Goal: Information Seeking & Learning: Check status

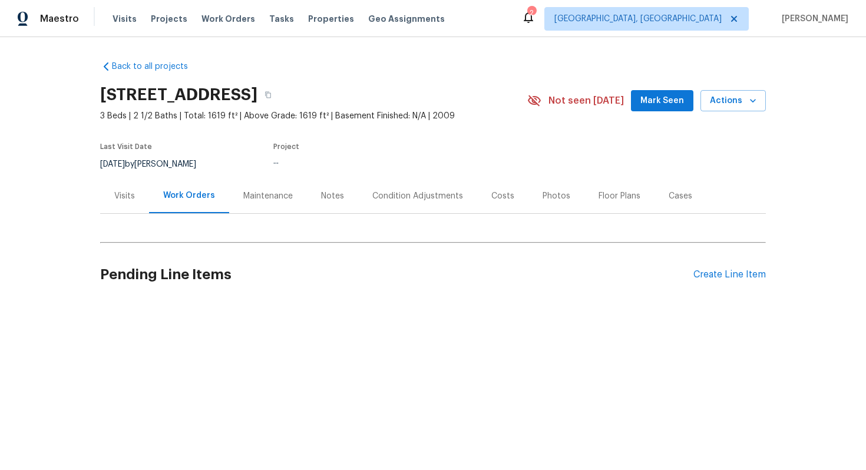
click at [278, 186] on div "Back to all projects 2889 Sharpie Dr, Clarksville, TN 37040 3 Beds | 2 1/2 Bath…" at bounding box center [433, 181] width 666 height 260
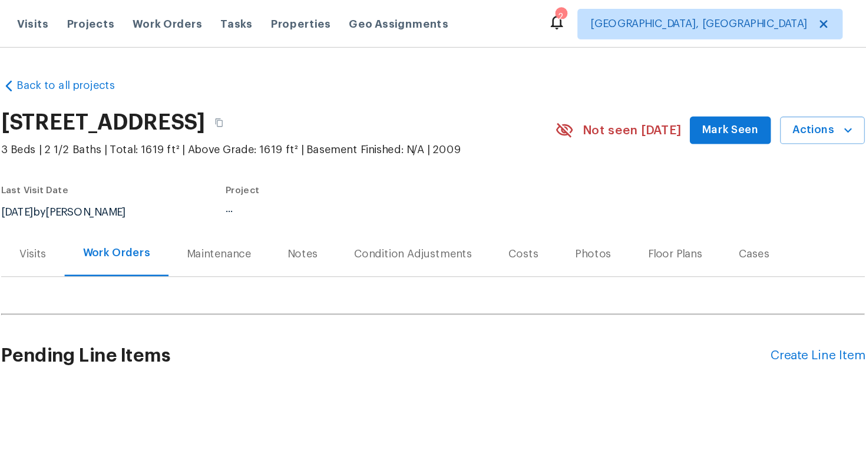
click at [278, 186] on div "Maintenance" at bounding box center [268, 196] width 78 height 35
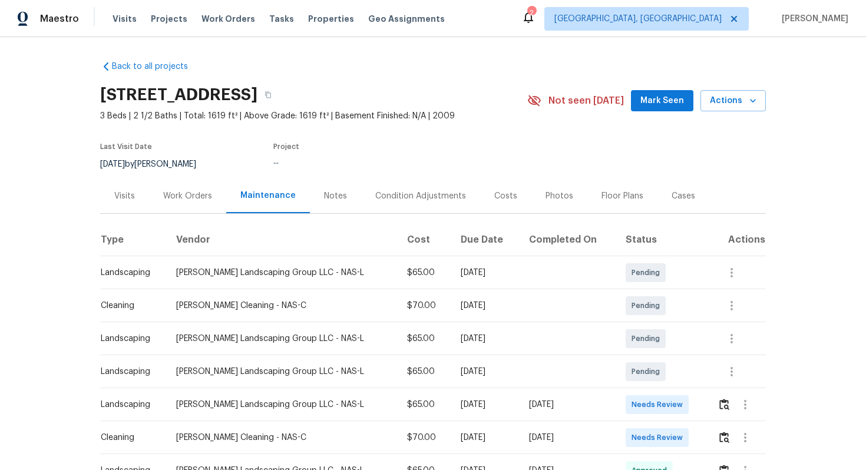
click at [187, 194] on div "Work Orders" at bounding box center [187, 196] width 49 height 12
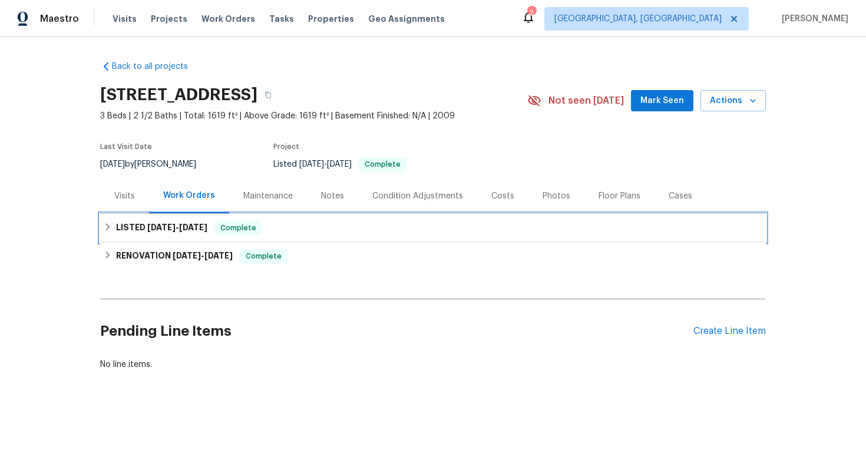
click at [218, 231] on div "LISTED 7/30/25 - 8/13/25 Complete" at bounding box center [433, 228] width 659 height 14
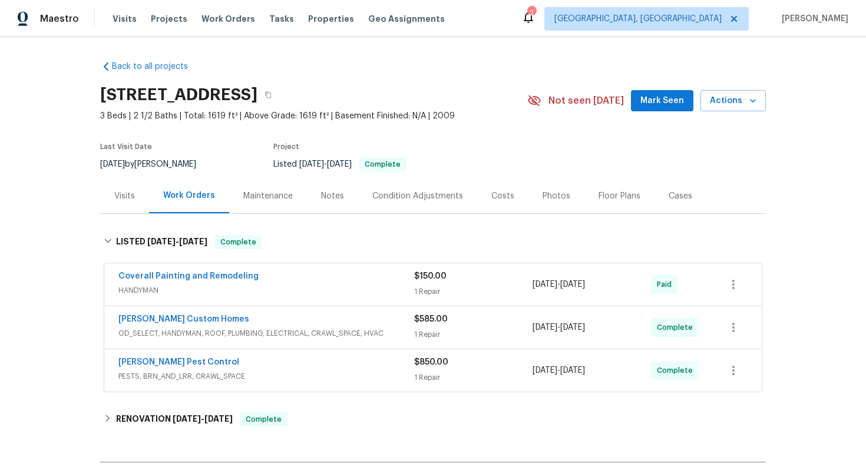
click at [332, 285] on span "HANDYMAN" at bounding box center [266, 291] width 296 height 12
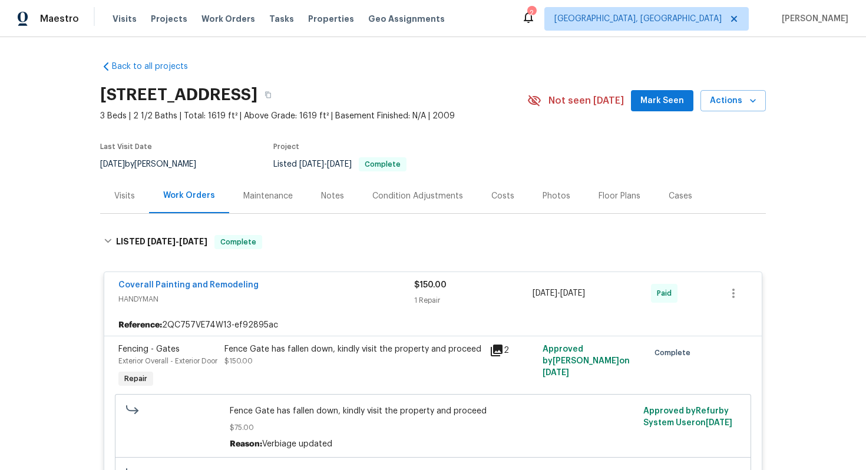
click at [339, 289] on div "Coverall Painting and Remodeling" at bounding box center [266, 286] width 296 height 14
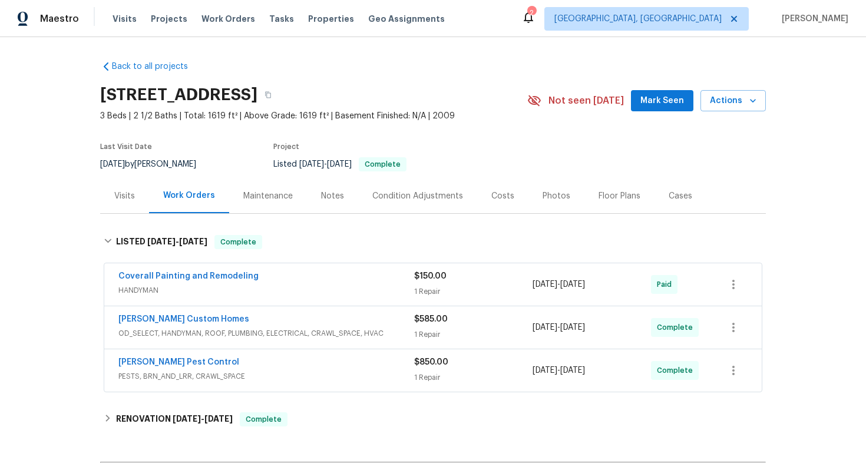
click at [351, 321] on div "Rappa Custom Homes" at bounding box center [266, 320] width 296 height 14
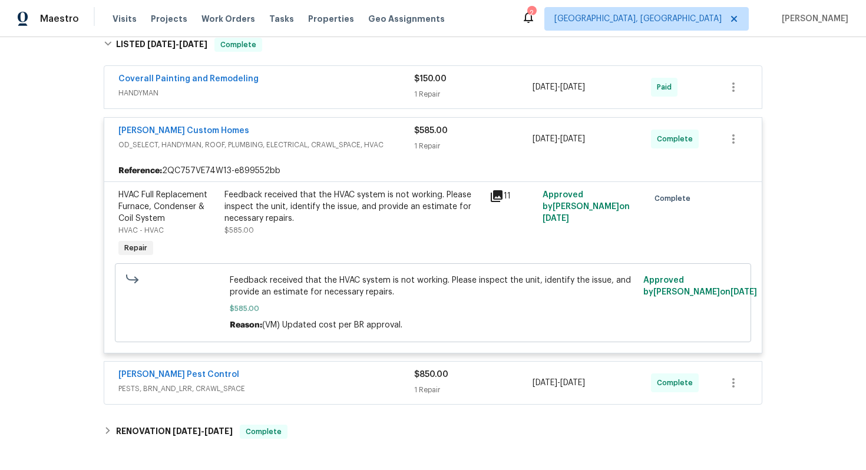
scroll to position [181, 0]
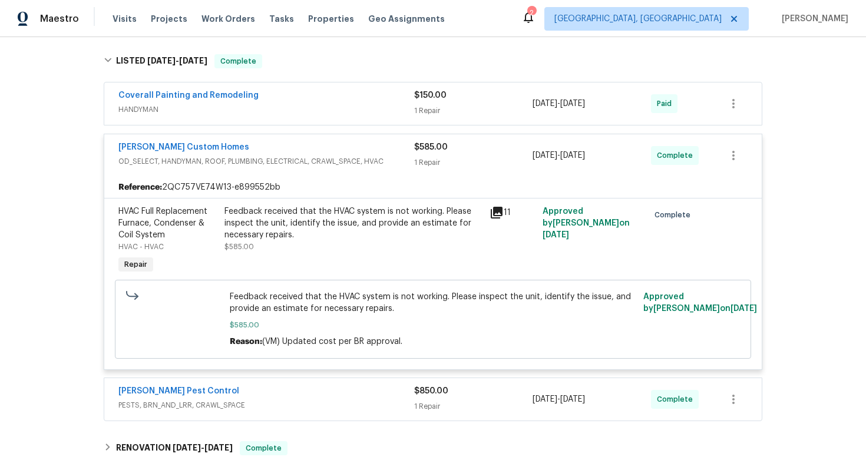
click at [347, 147] on div "Rappa Custom Homes" at bounding box center [266, 148] width 296 height 14
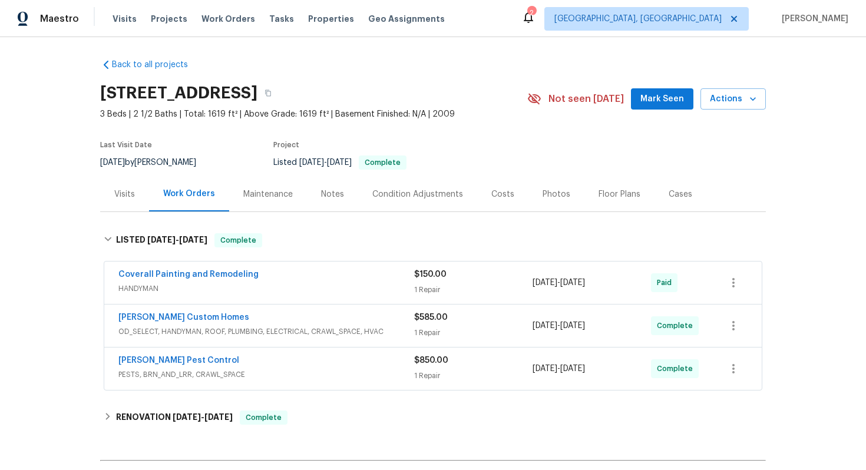
scroll to position [0, 0]
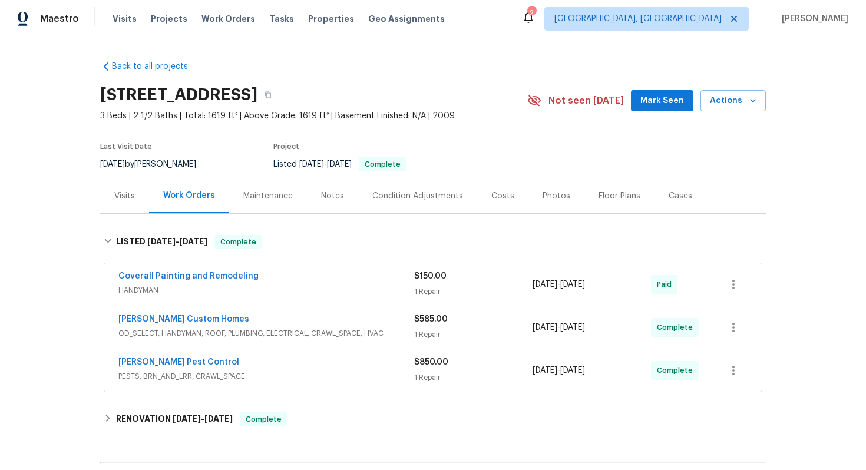
click at [164, 325] on span "Rappa Custom Homes" at bounding box center [183, 319] width 131 height 12
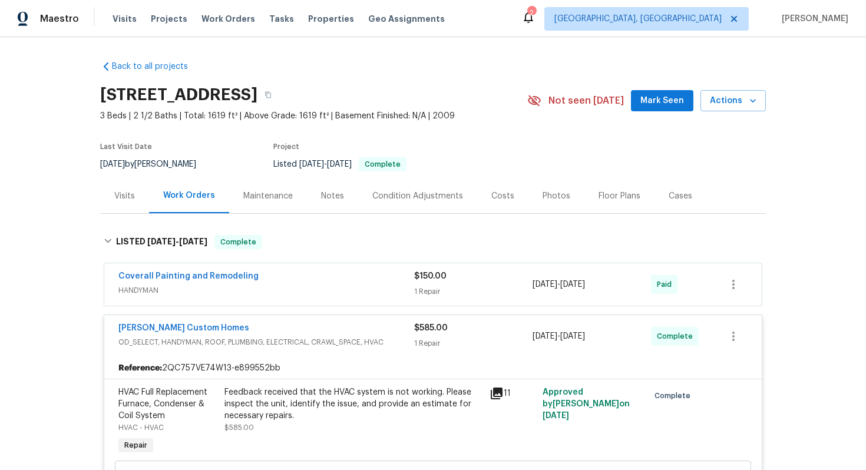
click at [162, 322] on span "Rappa Custom Homes" at bounding box center [183, 328] width 131 height 12
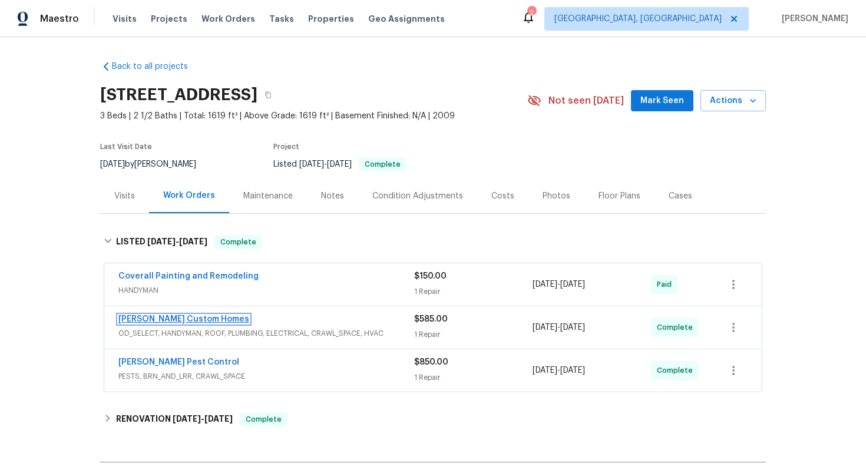
click at [160, 321] on link "Rappa Custom Homes" at bounding box center [183, 319] width 131 height 8
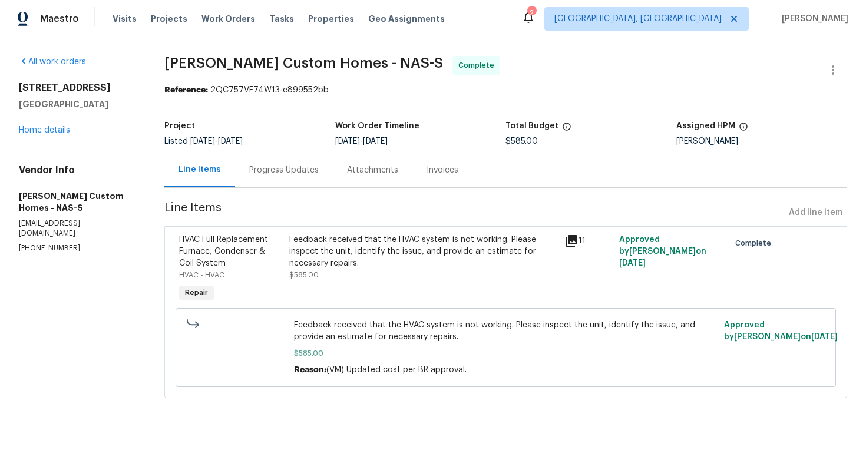
click at [285, 176] on div "Progress Updates" at bounding box center [284, 170] width 98 height 35
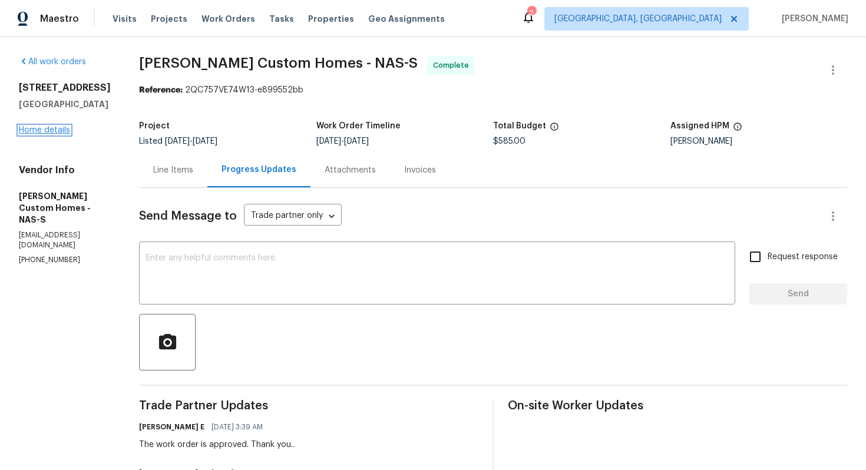
click at [46, 133] on link "Home details" at bounding box center [44, 130] width 51 height 8
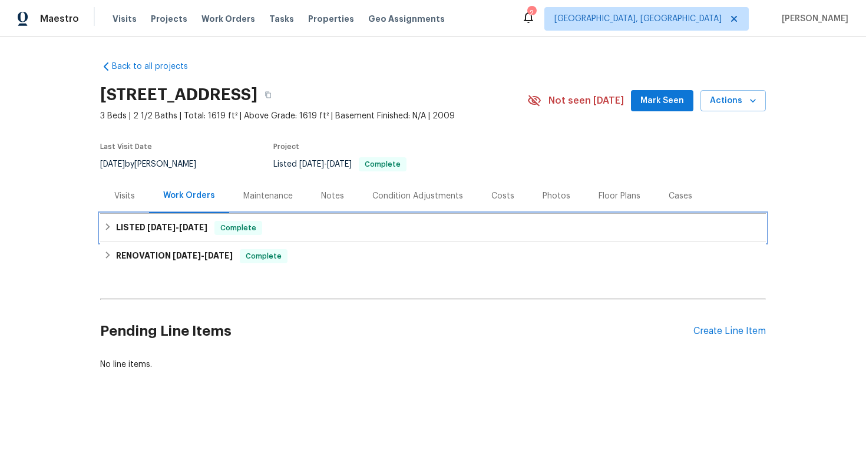
click at [207, 226] on span "8/13/25" at bounding box center [193, 227] width 28 height 8
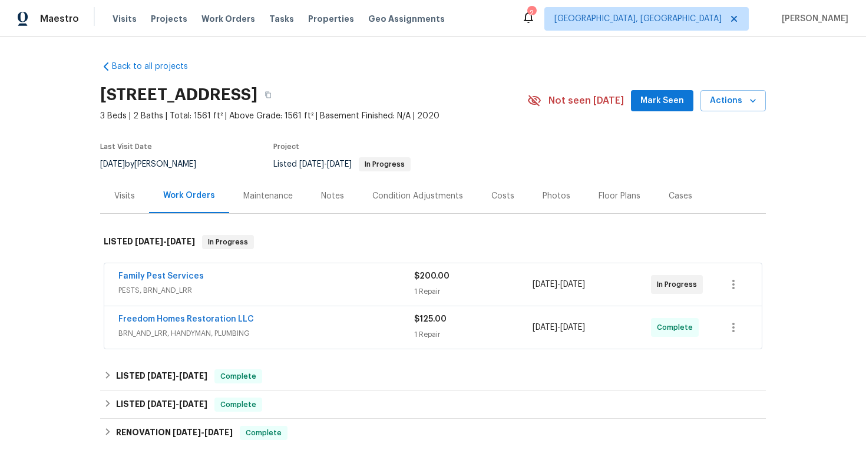
click at [127, 199] on div "Visits" at bounding box center [124, 196] width 21 height 12
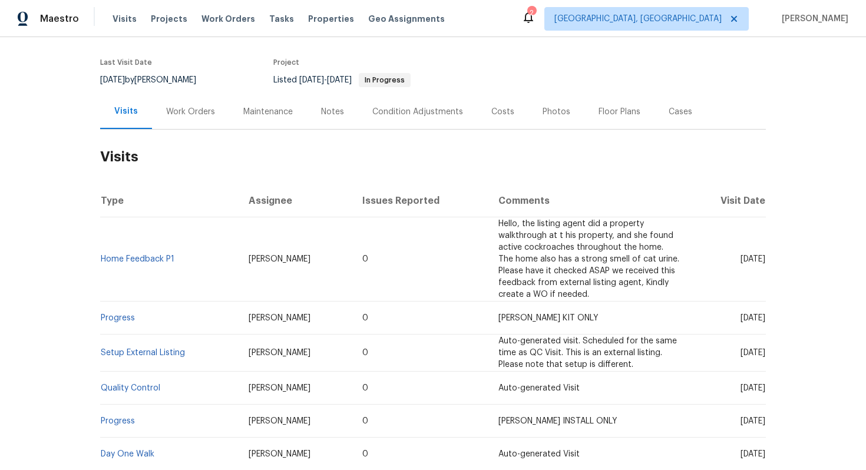
scroll to position [88, 0]
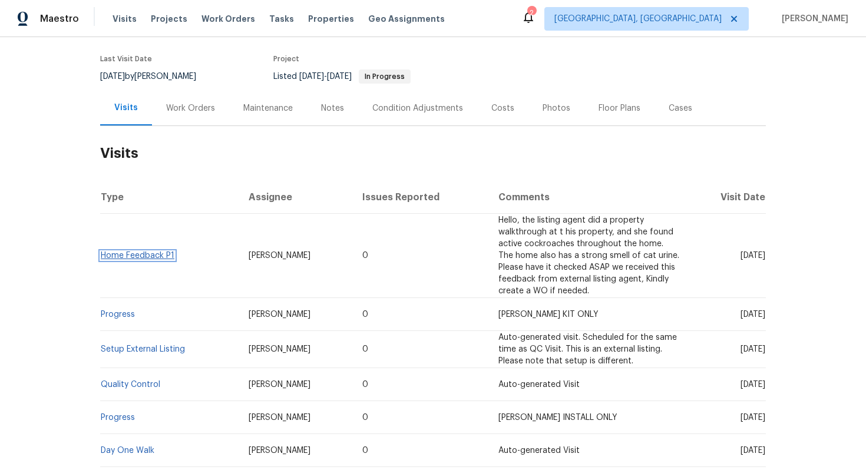
click at [145, 258] on link "Home Feedback P1" at bounding box center [138, 256] width 74 height 8
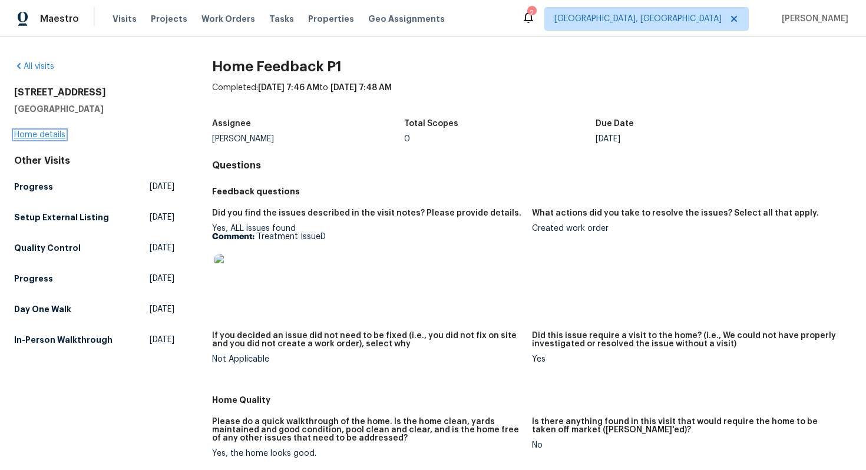
click at [41, 137] on link "Home details" at bounding box center [39, 135] width 51 height 8
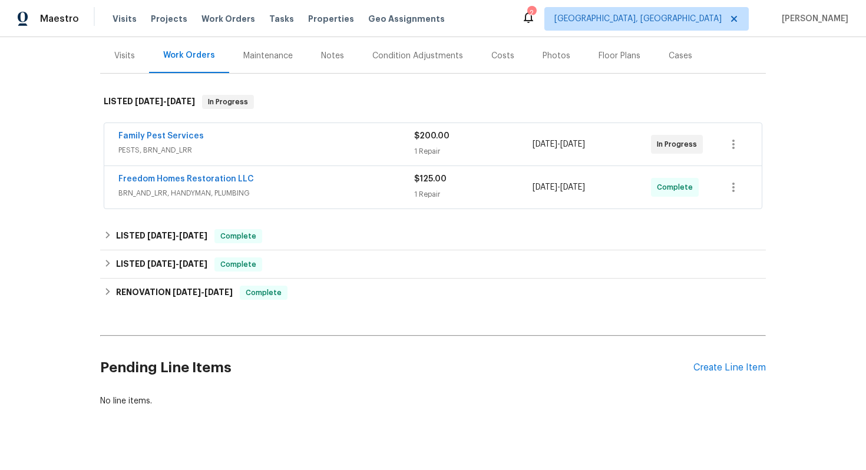
scroll to position [144, 0]
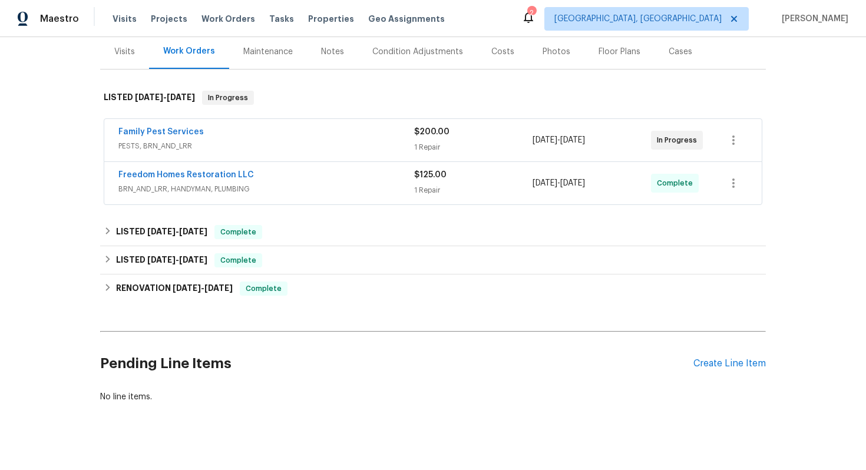
click at [278, 146] on span "PESTS, BRN_AND_LRR" at bounding box center [266, 146] width 296 height 12
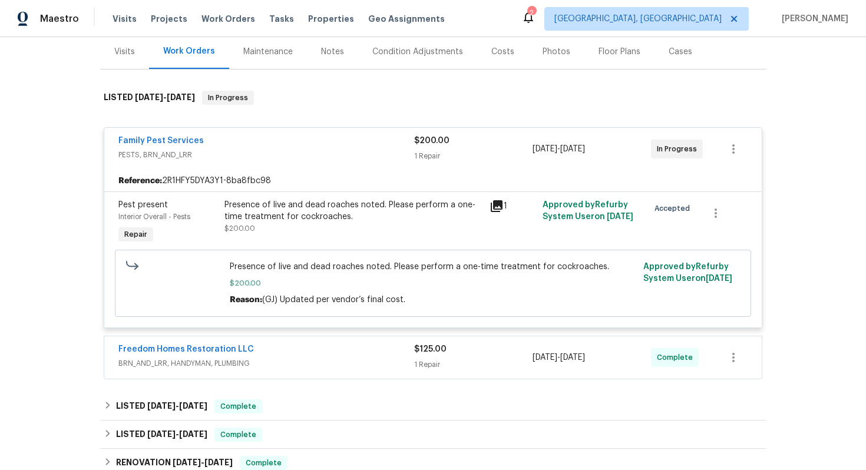
click at [319, 154] on span "PESTS, BRN_AND_LRR" at bounding box center [266, 155] width 296 height 12
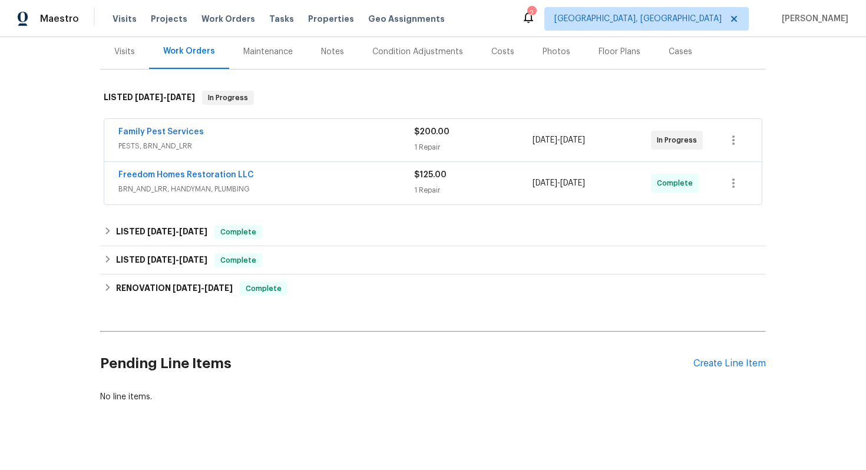
click at [347, 184] on span "BRN_AND_LRR, HANDYMAN, PLUMBING" at bounding box center [266, 189] width 296 height 12
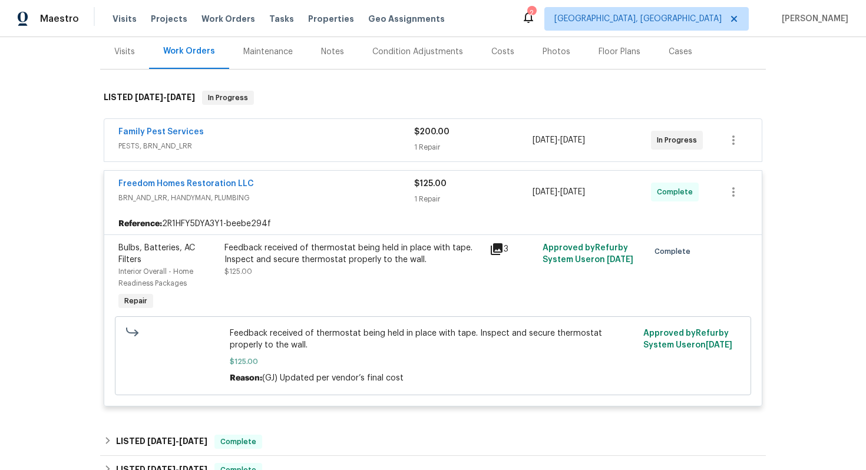
click at [362, 194] on span "BRN_AND_LRR, HANDYMAN, PLUMBING" at bounding box center [266, 198] width 296 height 12
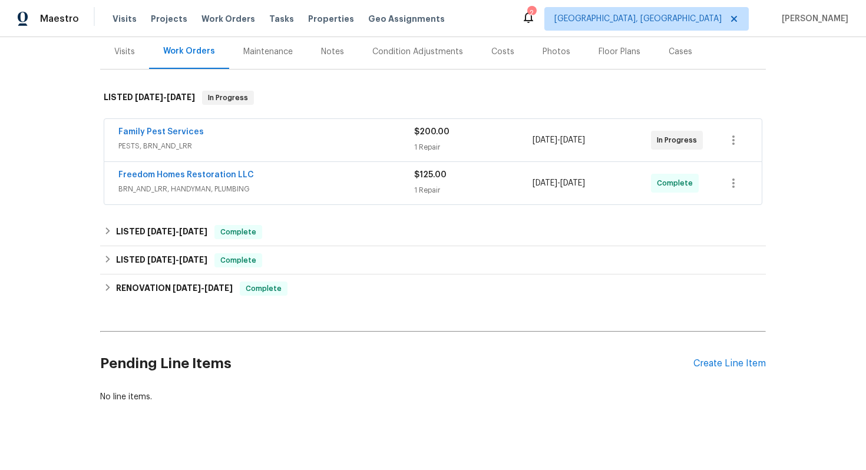
click at [320, 133] on div "Family Pest Services" at bounding box center [266, 133] width 296 height 14
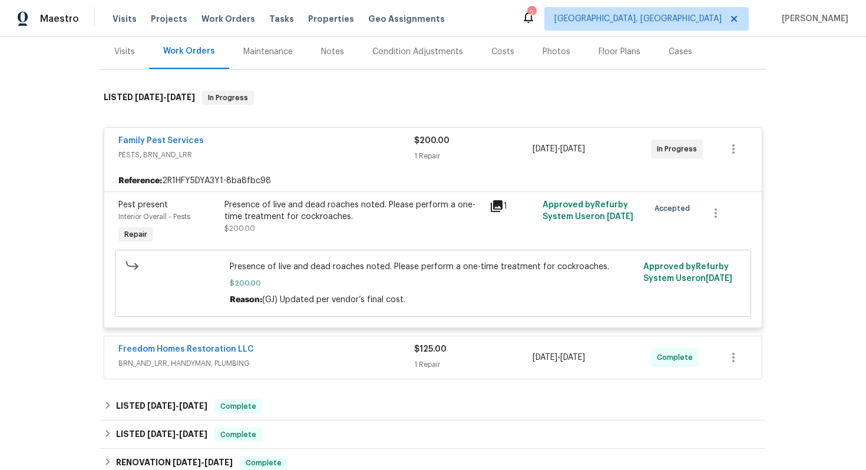
click at [365, 152] on span "PESTS, BRN_AND_LRR" at bounding box center [266, 155] width 296 height 12
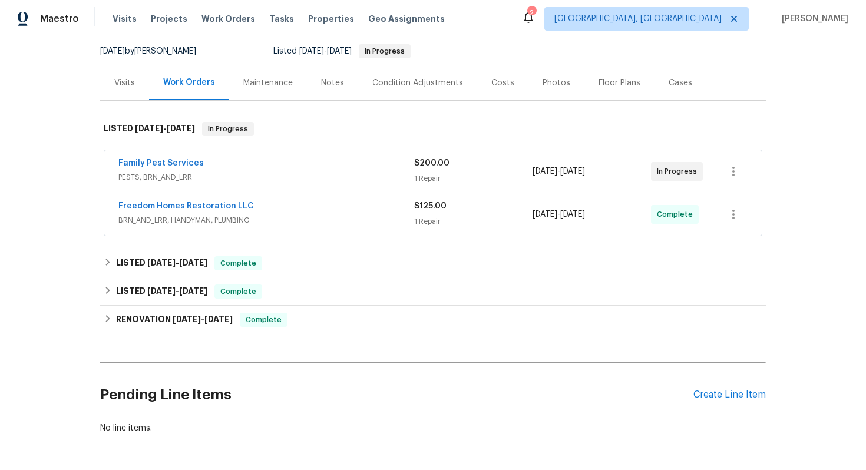
scroll to position [103, 0]
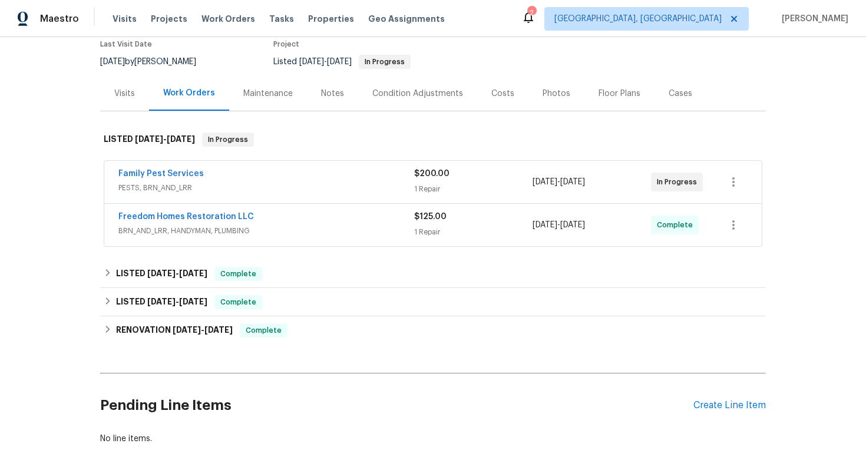
click at [115, 93] on div "Visits" at bounding box center [124, 94] width 21 height 12
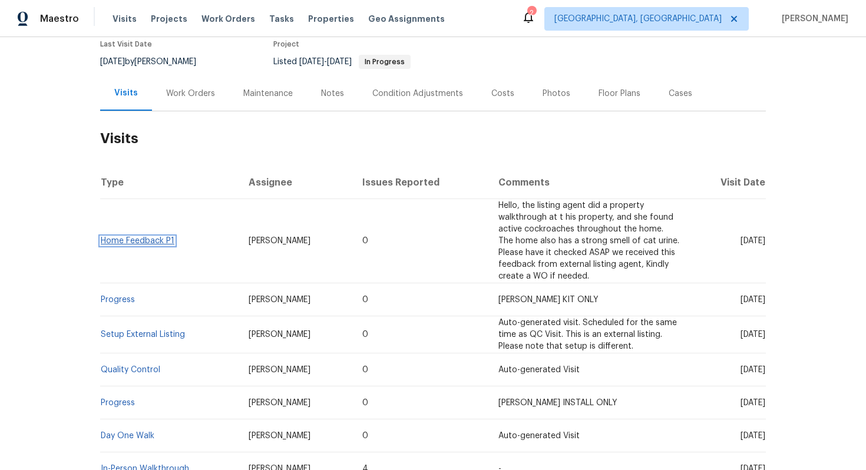
click at [146, 239] on link "Home Feedback P1" at bounding box center [138, 241] width 74 height 8
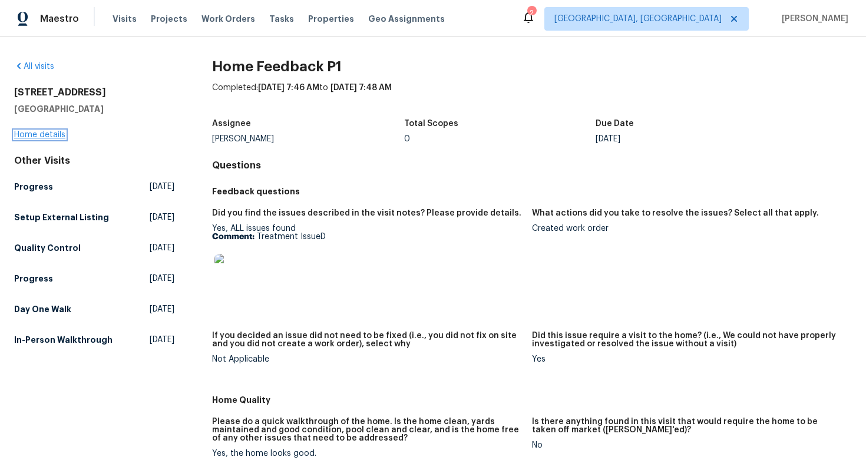
click at [29, 136] on link "Home details" at bounding box center [39, 135] width 51 height 8
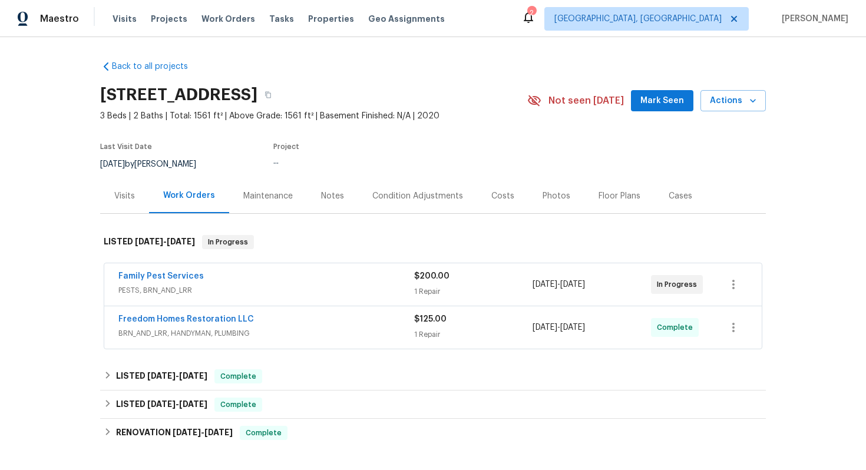
click at [232, 274] on div "Family Pest Services" at bounding box center [266, 277] width 296 height 14
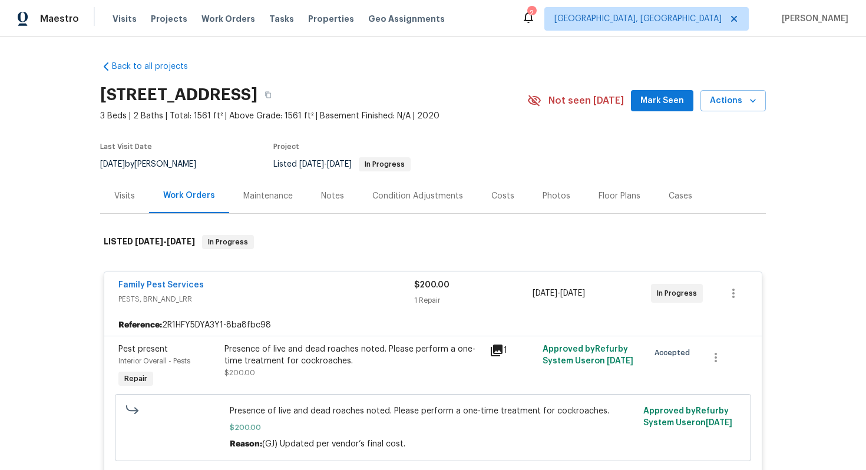
click at [346, 299] on span "PESTS, BRN_AND_LRR" at bounding box center [266, 299] width 296 height 12
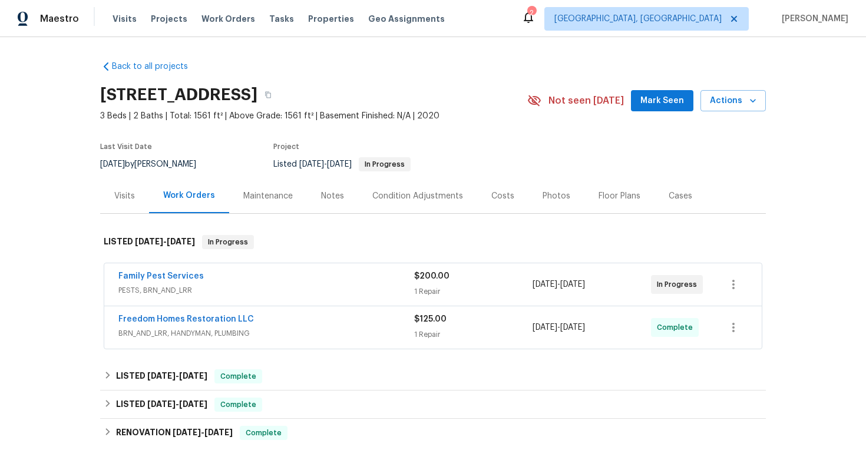
click at [296, 329] on span "BRN_AND_LRR, HANDYMAN, PLUMBING" at bounding box center [266, 334] width 296 height 12
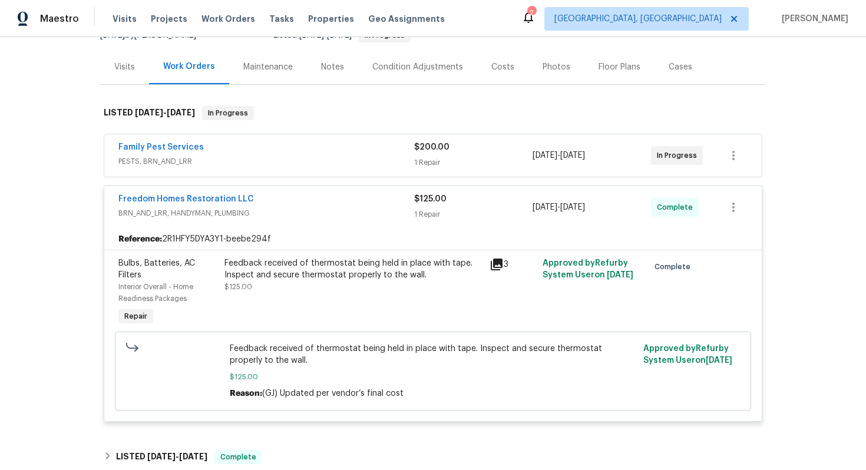
scroll to position [144, 0]
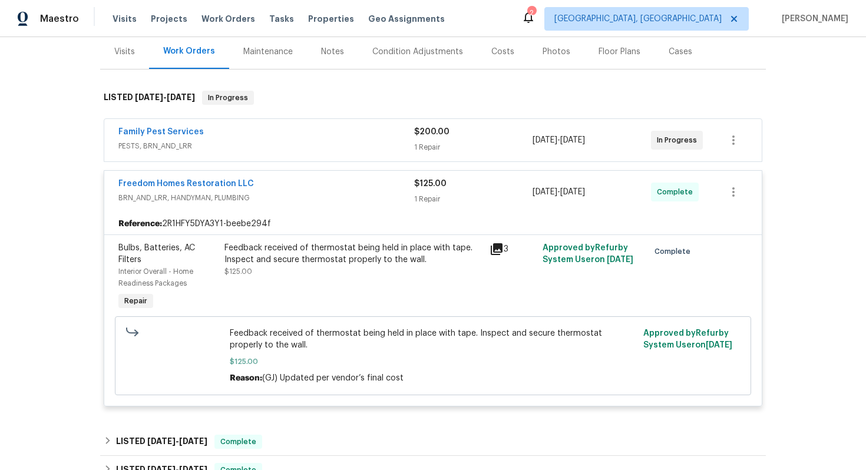
click at [311, 203] on span "BRN_AND_LRR, HANDYMAN, PLUMBING" at bounding box center [266, 198] width 296 height 12
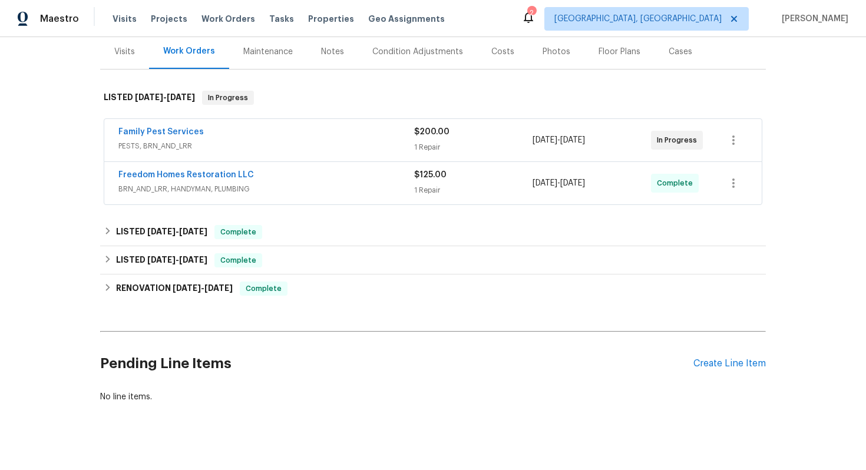
click at [291, 140] on div "Family Pest Services" at bounding box center [266, 133] width 296 height 14
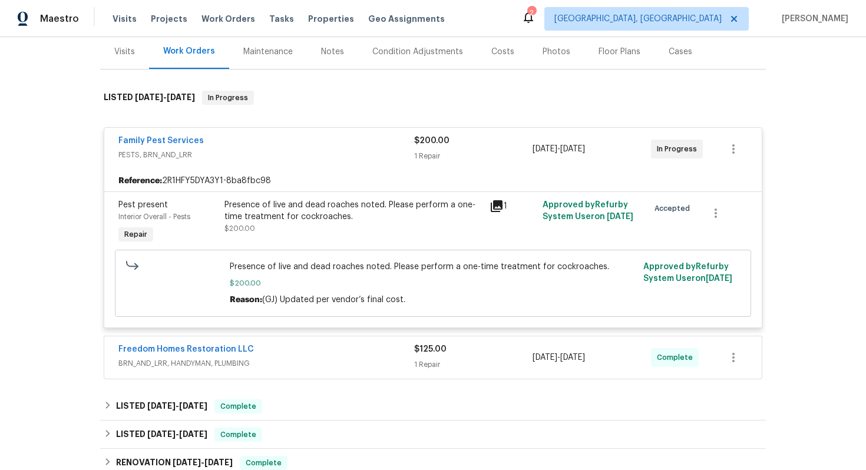
click at [289, 149] on span "PESTS, BRN_AND_LRR" at bounding box center [266, 155] width 296 height 12
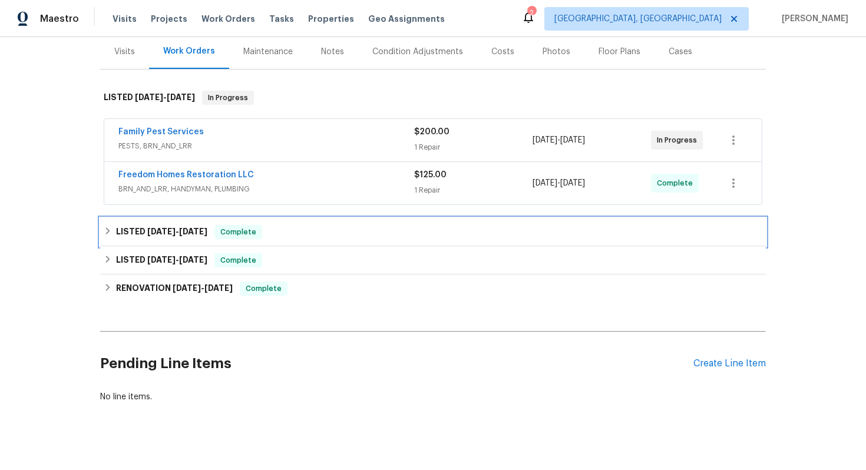
click at [288, 231] on div "LISTED 7/25/25 - 7/30/25 Complete" at bounding box center [433, 232] width 659 height 14
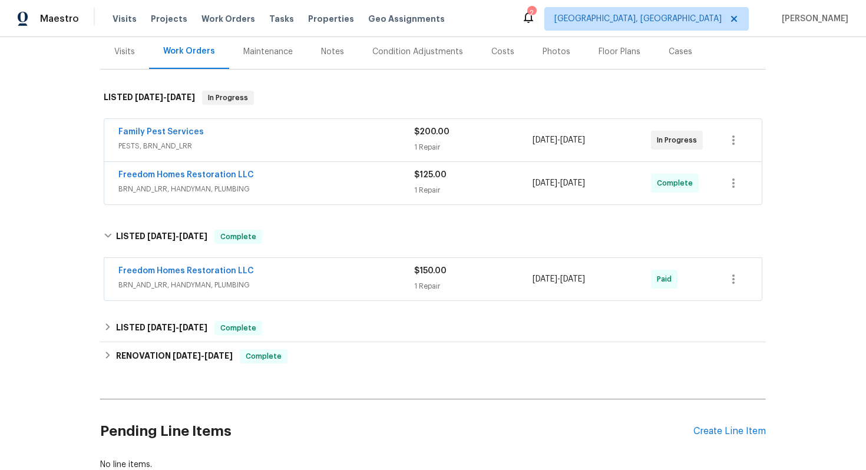
click at [332, 286] on span "BRN_AND_LRR, HANDYMAN, PLUMBING" at bounding box center [266, 285] width 296 height 12
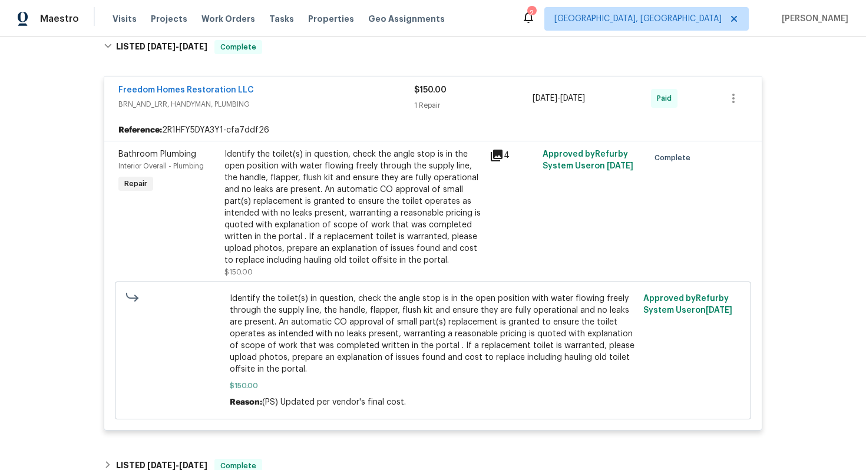
scroll to position [449, 0]
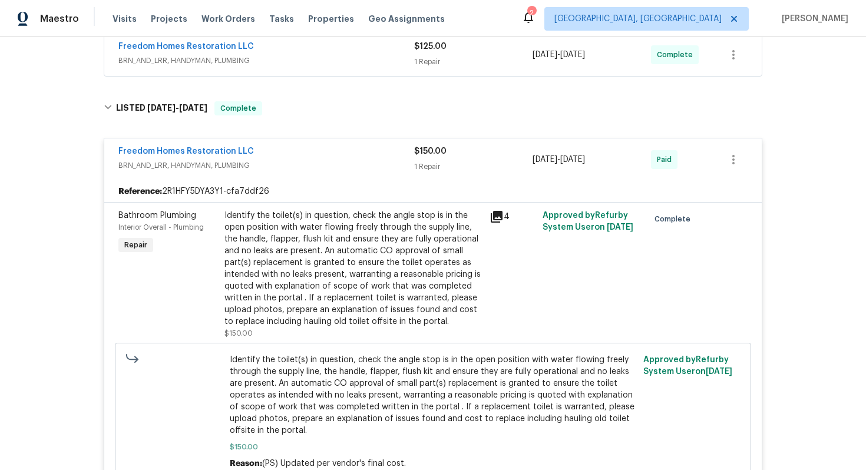
click at [276, 159] on div "Freedom Homes Restoration LLC" at bounding box center [266, 153] width 296 height 14
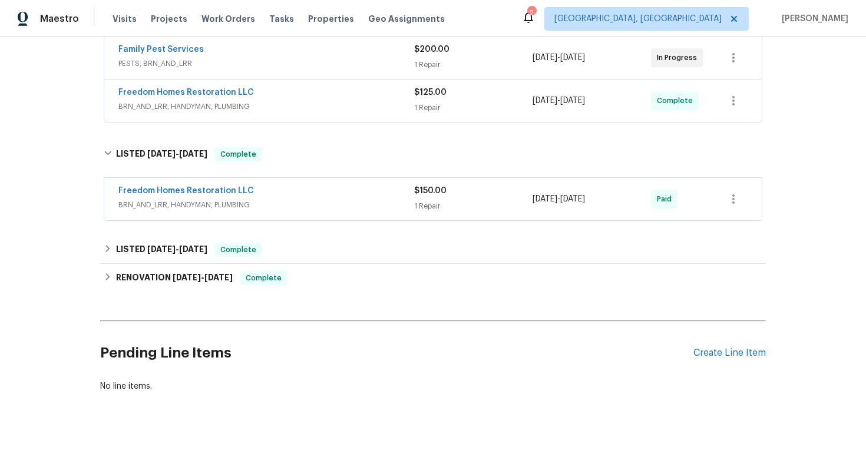
scroll to position [225, 0]
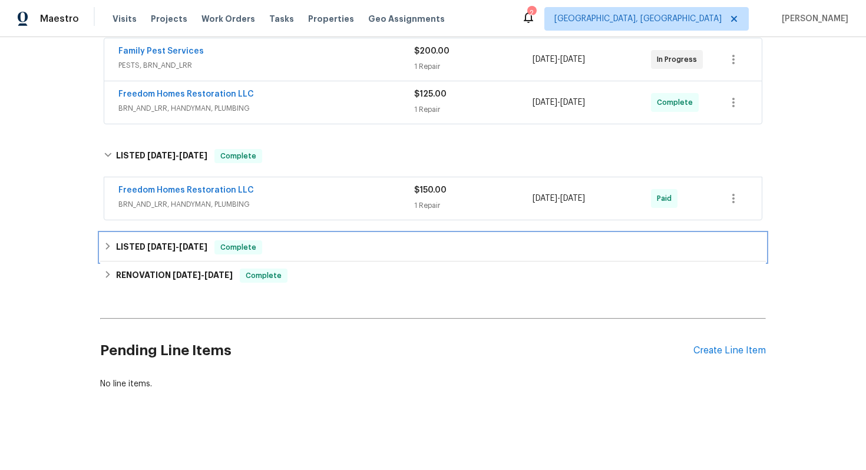
click at [262, 245] on div "LISTED 7/7/25 - 7/10/25 Complete" at bounding box center [433, 247] width 659 height 14
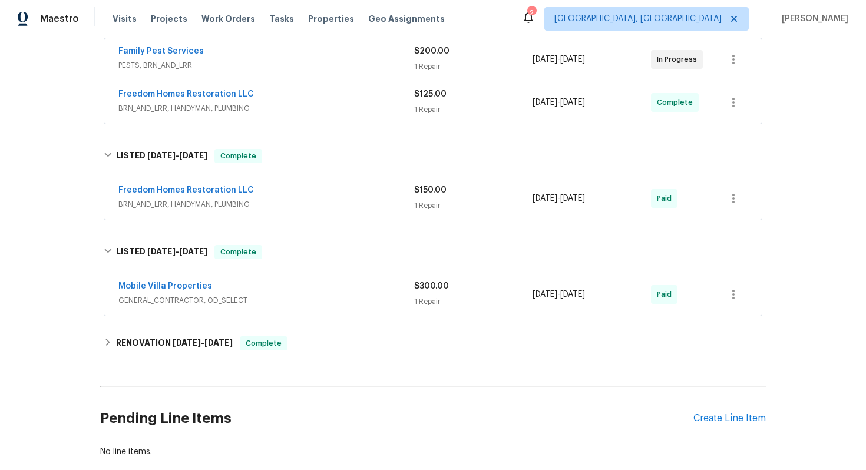
click at [299, 296] on span "GENERAL_CONTRACTOR, OD_SELECT" at bounding box center [266, 301] width 296 height 12
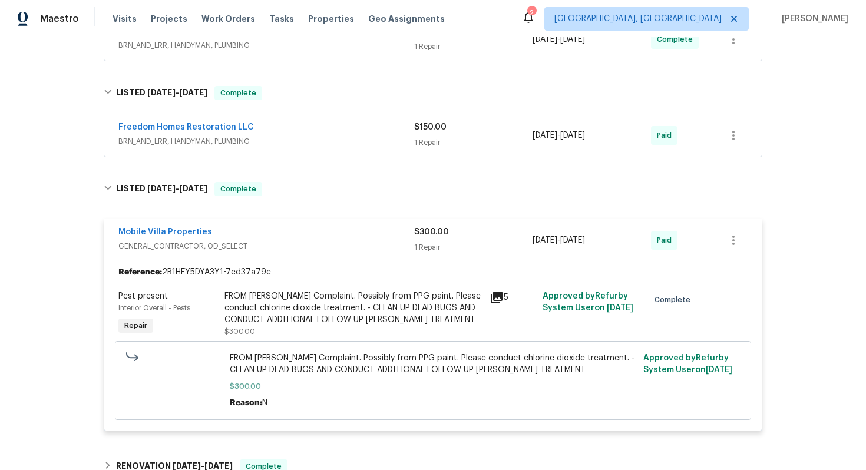
scroll to position [296, 0]
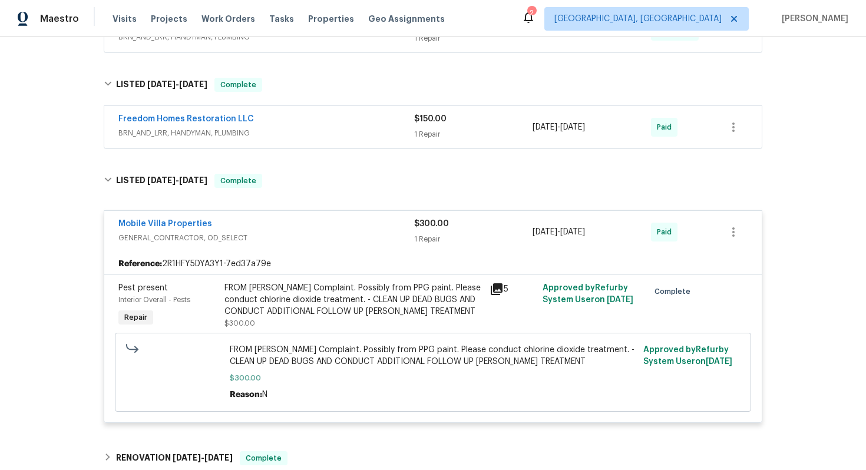
click at [357, 240] on span "GENERAL_CONTRACTOR, OD_SELECT" at bounding box center [266, 238] width 296 height 12
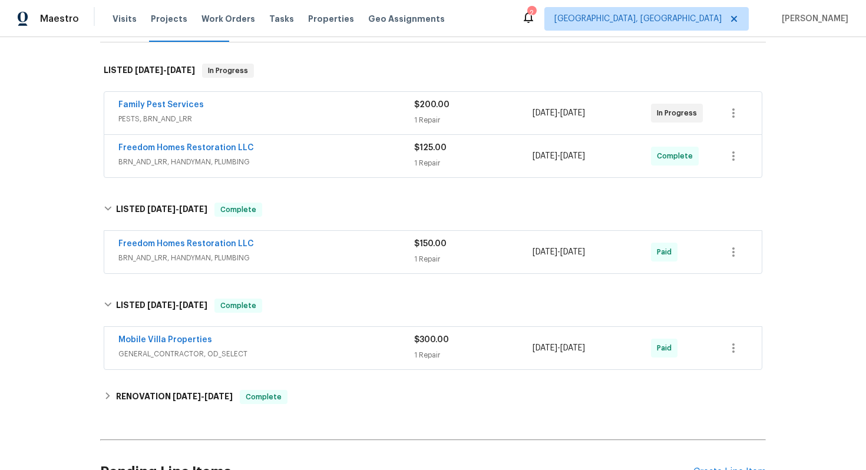
scroll to position [171, 0]
